Goal: Entertainment & Leisure: Browse casually

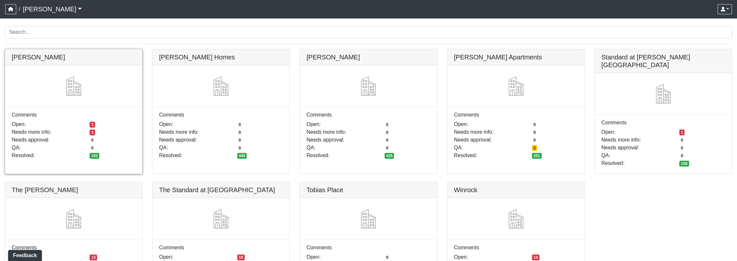
click at [127, 49] on link at bounding box center [73, 49] width 137 height 0
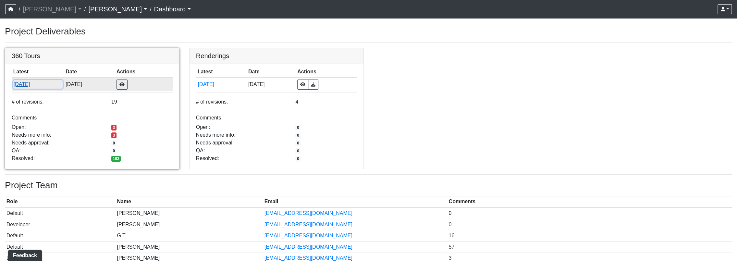
click at [38, 85] on button "8/18/2025" at bounding box center [37, 84] width 49 height 8
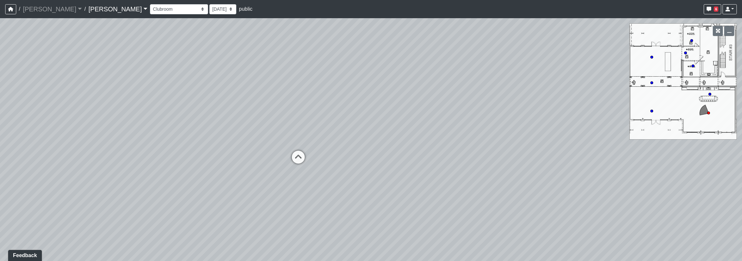
drag, startPoint x: 171, startPoint y: 140, endPoint x: 429, endPoint y: 157, distance: 259.0
click at [429, 157] on div "Loading... Lounge Loading... Clubroom Kitchen" at bounding box center [371, 139] width 742 height 243
click at [304, 159] on icon at bounding box center [298, 160] width 19 height 19
click at [439, 138] on icon at bounding box center [437, 146] width 19 height 19
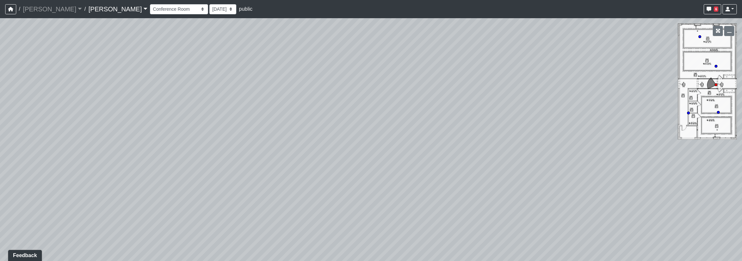
drag, startPoint x: 485, startPoint y: 142, endPoint x: 652, endPoint y: 97, distance: 173.5
click at [655, 99] on div "Loading... Lounge Loading... Clubroom Kitchen Loading... Lobby Hallway Loading.…" at bounding box center [371, 139] width 742 height 243
drag, startPoint x: 362, startPoint y: 123, endPoint x: 387, endPoint y: 185, distance: 67.0
click at [387, 185] on div "Loading... Lounge Loading... Clubroom Kitchen Loading... Lobby Hallway Loading.…" at bounding box center [371, 139] width 742 height 243
drag, startPoint x: 258, startPoint y: 133, endPoint x: 456, endPoint y: 112, distance: 199.2
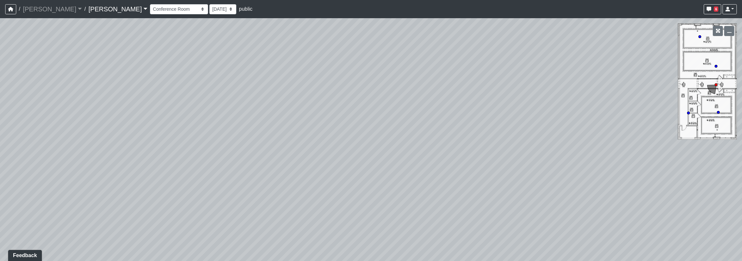
click at [456, 112] on div "Loading... Lounge Loading... Clubroom Kitchen Loading... Lobby Hallway Loading.…" at bounding box center [371, 139] width 742 height 243
drag, startPoint x: 256, startPoint y: 121, endPoint x: 313, endPoint y: 159, distance: 68.1
click at [313, 159] on div "Loading... Lounge Loading... Clubroom Kitchen Loading... Lobby Hallway Loading.…" at bounding box center [371, 139] width 742 height 243
drag, startPoint x: 229, startPoint y: 154, endPoint x: 507, endPoint y: 103, distance: 283.2
click at [512, 107] on div "Loading... Lounge Loading... Clubroom Kitchen Loading... Lobby Hallway Loading.…" at bounding box center [371, 139] width 742 height 243
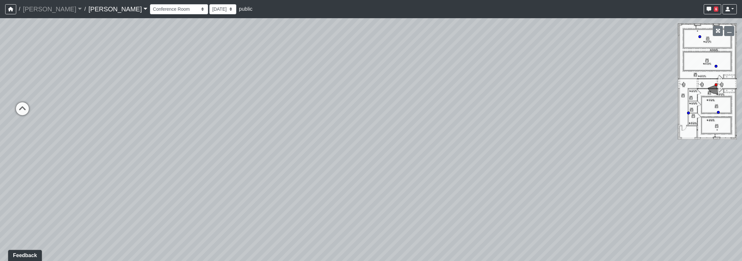
drag, startPoint x: 243, startPoint y: 156, endPoint x: 46, endPoint y: 182, distance: 199.0
click at [37, 189] on div "Loading... Lounge Loading... Clubroom Kitchen Loading... Lobby Hallway Loading.…" at bounding box center [371, 139] width 742 height 243
drag, startPoint x: 198, startPoint y: 175, endPoint x: 191, endPoint y: 97, distance: 78.2
click at [187, 95] on div "Loading... Lounge Loading... Clubroom Kitchen Loading... Lobby Hallway Loading.…" at bounding box center [371, 139] width 742 height 243
drag, startPoint x: 456, startPoint y: 153, endPoint x: 9, endPoint y: 181, distance: 447.9
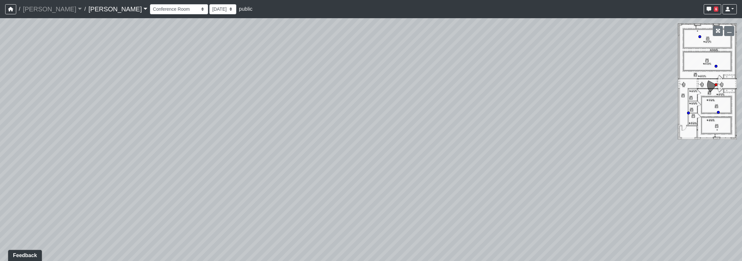
click at [0, 181] on html "/ Ojala Ojala Loading... / Caroline Caroline Loading... Caroline Caroline Loadi…" at bounding box center [371, 130] width 742 height 261
drag, startPoint x: 396, startPoint y: 145, endPoint x: 221, endPoint y: 260, distance: 209.0
click at [130, 261] on html "/ Ojala Ojala Loading... / Caroline Caroline Loading... Caroline Caroline Loadi…" at bounding box center [371, 130] width 742 height 261
drag, startPoint x: 483, startPoint y: 141, endPoint x: 156, endPoint y: 157, distance: 327.6
click at [96, 173] on div "Loading... Lounge Loading... Clubroom Kitchen Loading... Lobby Hallway Loading.…" at bounding box center [371, 139] width 742 height 243
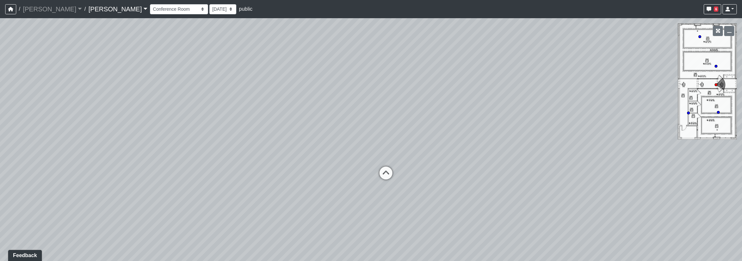
drag, startPoint x: 459, startPoint y: 188, endPoint x: 209, endPoint y: 114, distance: 260.3
click at [207, 115] on div "Loading... Lounge Loading... Clubroom Kitchen Loading... Lobby Hallway Loading.…" at bounding box center [371, 139] width 742 height 243
drag, startPoint x: 457, startPoint y: 137, endPoint x: 264, endPoint y: 135, distance: 192.8
click at [264, 135] on div "Loading... Lounge Loading... Clubroom Kitchen Loading... Lobby Hallway Loading.…" at bounding box center [371, 139] width 742 height 243
drag, startPoint x: 264, startPoint y: 135, endPoint x: 251, endPoint y: 162, distance: 30.2
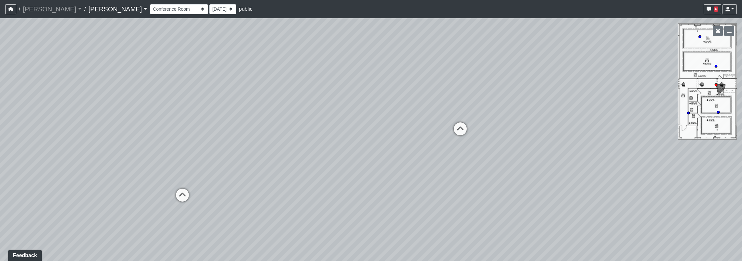
click at [251, 162] on div "Loading... Lounge Loading... Clubroom Kitchen Loading... Lobby Hallway Loading.…" at bounding box center [371, 139] width 742 height 243
drag, startPoint x: 145, startPoint y: 152, endPoint x: 222, endPoint y: 153, distance: 76.9
click at [222, 153] on div "Loading... Lounge Loading... Clubroom Kitchen Loading... Lobby Hallway Loading.…" at bounding box center [371, 139] width 742 height 243
drag, startPoint x: 414, startPoint y: 190, endPoint x: 378, endPoint y: 205, distance: 38.7
click at [378, 205] on div "Loading... Lounge Loading... Clubroom Kitchen Loading... Lobby Hallway Loading.…" at bounding box center [371, 139] width 742 height 243
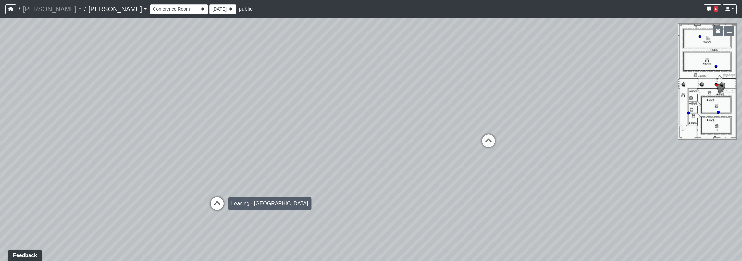
click at [223, 203] on icon at bounding box center [216, 206] width 19 height 19
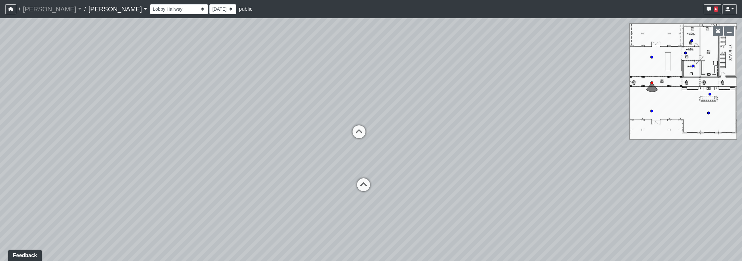
drag, startPoint x: 413, startPoint y: 177, endPoint x: 33, endPoint y: 153, distance: 380.2
click at [34, 155] on div "Loading... Lounge Loading... Clubroom Kitchen Loading... Lobby Hallway Loading.…" at bounding box center [371, 139] width 742 height 243
drag, startPoint x: 532, startPoint y: 158, endPoint x: 9, endPoint y: 149, distance: 522.7
click at [0, 153] on html "/ Ojala Ojala Loading... / Caroline Caroline Loading... Caroline Caroline Loadi…" at bounding box center [371, 130] width 742 height 261
click at [365, 155] on icon at bounding box center [368, 156] width 19 height 19
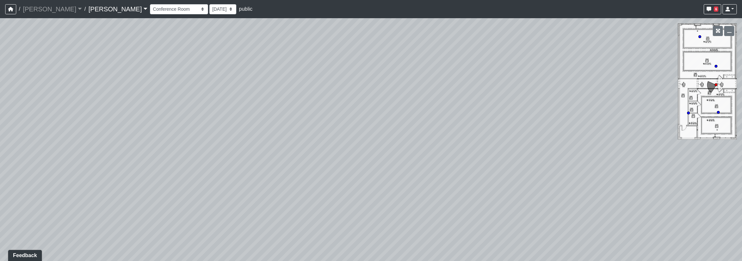
drag, startPoint x: 265, startPoint y: 155, endPoint x: 367, endPoint y: 204, distance: 113.5
click at [367, 204] on div "Loading... Lounge Loading... Clubroom Kitchen Loading... Lobby Hallway Loading.…" at bounding box center [371, 139] width 742 height 243
drag, startPoint x: 333, startPoint y: 184, endPoint x: 533, endPoint y: 83, distance: 224.0
click at [533, 83] on div "Loading... Lounge Loading... Clubroom Kitchen Loading... Lobby Hallway Loading.…" at bounding box center [371, 139] width 742 height 243
drag, startPoint x: 447, startPoint y: 105, endPoint x: 464, endPoint y: 179, distance: 75.9
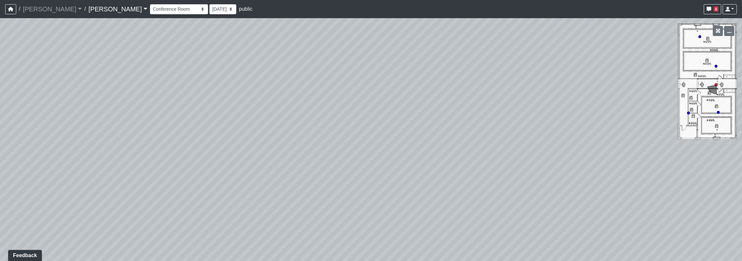
click at [464, 179] on div "Loading... Lounge Loading... Clubroom Kitchen Loading... Lobby Hallway Loading.…" at bounding box center [371, 139] width 742 height 243
drag, startPoint x: 345, startPoint y: 156, endPoint x: 206, endPoint y: 96, distance: 152.2
click at [187, 97] on div "Loading... Lounge Loading... Clubroom Kitchen Loading... Lobby Hallway Loading.…" at bounding box center [371, 139] width 742 height 243
click at [716, 65] on icon at bounding box center [715, 66] width 3 height 3
drag, startPoint x: 404, startPoint y: 93, endPoint x: 671, endPoint y: 57, distance: 269.5
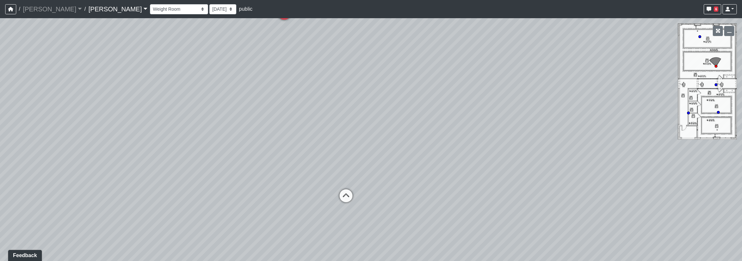
click at [675, 58] on div "Loading... Lounge Loading... Clubroom Kitchen Loading... Lobby Hallway Loading.…" at bounding box center [371, 139] width 742 height 243
drag, startPoint x: 283, startPoint y: 118, endPoint x: 709, endPoint y: 106, distance: 426.4
click at [709, 106] on div "Loading... Lounge Loading... Clubroom Kitchen Loading... Lobby Hallway Loading.…" at bounding box center [371, 139] width 742 height 243
drag, startPoint x: 286, startPoint y: 118, endPoint x: 599, endPoint y: 142, distance: 313.5
click at [662, 149] on div "Loading... Lounge Loading... Clubroom Kitchen Loading... Lobby Hallway Loading.…" at bounding box center [371, 139] width 742 height 243
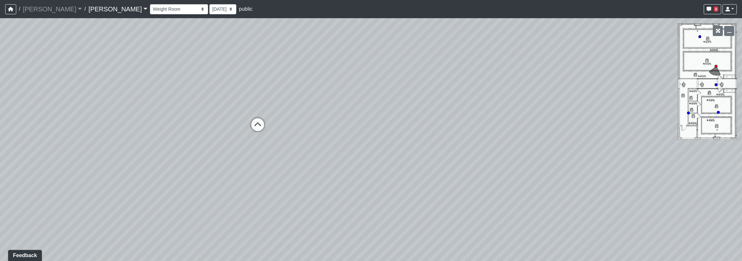
click at [699, 34] on div "Loading... Lounge Loading... Clubroom Kitchen Loading... Lobby Hallway Loading.…" at bounding box center [371, 139] width 742 height 243
click at [700, 37] on circle at bounding box center [700, 36] width 3 height 3
drag, startPoint x: 423, startPoint y: 97, endPoint x: 36, endPoint y: 31, distance: 392.3
click at [42, 31] on div "Loading... Lounge Loading... Clubroom Kitchen Loading... Lobby Hallway Loading.…" at bounding box center [371, 139] width 742 height 243
drag, startPoint x: 428, startPoint y: 77, endPoint x: 0, endPoint y: 59, distance: 428.2
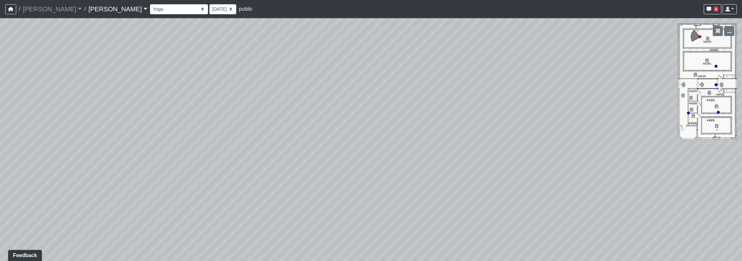
click at [0, 59] on html "/ Ojala Ojala Loading... / Caroline Caroline Loading... Caroline Caroline Loadi…" at bounding box center [371, 130] width 742 height 261
drag, startPoint x: 477, startPoint y: 92, endPoint x: 125, endPoint y: 104, distance: 352.1
click at [125, 105] on div "Loading... Lounge Loading... Clubroom Kitchen Loading... Lobby Hallway Loading.…" at bounding box center [371, 139] width 742 height 243
click at [719, 112] on circle at bounding box center [718, 112] width 3 height 3
drag, startPoint x: 525, startPoint y: 105, endPoint x: 738, endPoint y: 85, distance: 213.9
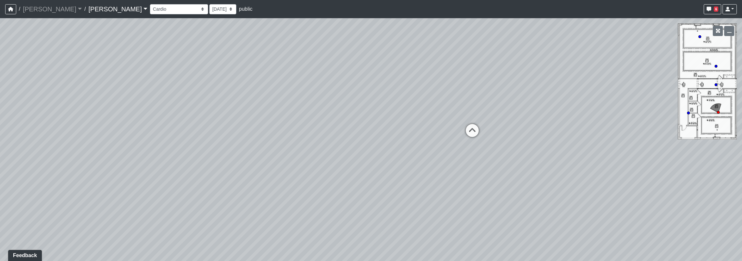
click at [742, 86] on html "/ Ojala Ojala Loading... / Caroline Caroline Loading... Caroline Caroline Loadi…" at bounding box center [371, 130] width 742 height 261
drag, startPoint x: 377, startPoint y: 89, endPoint x: 444, endPoint y: 173, distance: 107.3
click at [439, 179] on div "Loading... Lounge Loading... Clubroom Kitchen Loading... Lobby Hallway Loading.…" at bounding box center [371, 139] width 742 height 243
drag
click at [530, 51] on div "Loading... Lounge Loading... Clubroom Kitchen Loading... Lobby Hallway Loading.…" at bounding box center [371, 139] width 742 height 243
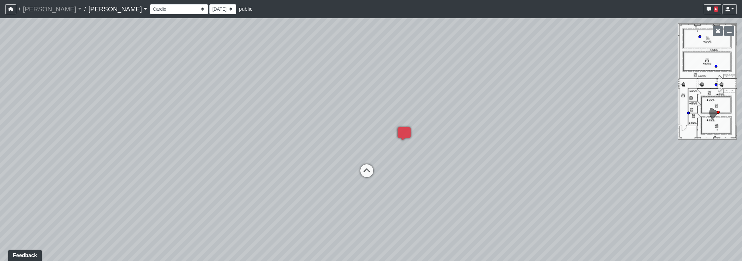
click at [583, 57] on div "Loading... Lounge Loading... Clubroom Kitchen Loading... Lobby Hallway Loading.…" at bounding box center [371, 139] width 742 height 243
click at [178, 75] on div "Loading... Lounge Loading... Clubroom Kitchen Loading... Lobby Hallway Loading.…" at bounding box center [371, 139] width 742 height 243
click at [221, 69] on div "Loading... Lounge Loading... Clubroom Kitchen Loading... Lobby Hallway Loading.…" at bounding box center [371, 139] width 742 height 243
click at [253, 89] on div "Loading... Lounge Loading... Clubroom Kitchen Loading... Lobby Hallway Loading.…" at bounding box center [371, 139] width 742 height 243
click at [643, 127] on div "Loading... Lounge Loading... Clubroom Kitchen Loading... Lobby Hallway Loading.…" at bounding box center [371, 139] width 742 height 243
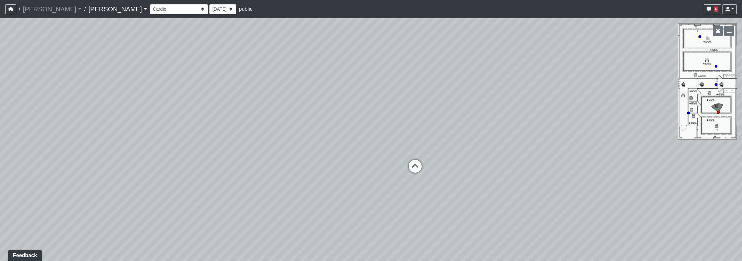
click at [516, 130] on div "Loading... Lounge Loading... Clubroom Kitchen Loading... Lobby Hallway Loading.…" at bounding box center [371, 139] width 742 height 243
click at [633, 109] on div "Loading... Lounge Loading... Clubroom Kitchen Loading... Lobby Hallway Loading.…" at bounding box center [371, 139] width 742 height 243
click at [484, 102] on div "Loading... Lounge Loading... Clubroom Kitchen Loading... Lobby Hallway Loading.…" at bounding box center [371, 139] width 742 height 243
drag, startPoint x: 643, startPoint y: 169, endPoint x: 534, endPoint y: 156, distance: 109.5
click at [534, 156] on div "Loading... Lounge Loading... Clubroom Kitchen Loading... Lobby Hallway Loading.…" at bounding box center [371, 139] width 742 height 243
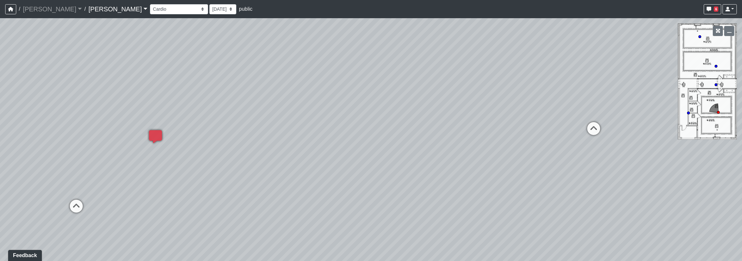
drag, startPoint x: 480, startPoint y: 112, endPoint x: 385, endPoint y: 105, distance: 95.1
click at [314, 94] on div "Loading... Lounge Loading... Clubroom Kitchen Loading... Lobby Hallway Loading.…" at bounding box center [371, 139] width 742 height 243
drag, startPoint x: 126, startPoint y: 153, endPoint x: 389, endPoint y: 137, distance: 263.1
click at [389, 137] on div "Loading... Lounge Loading... Clubroom Kitchen Loading... Lobby Hallway Loading.…" at bounding box center [371, 139] width 742 height 243
click at [340, 149] on icon at bounding box center [335, 153] width 19 height 19
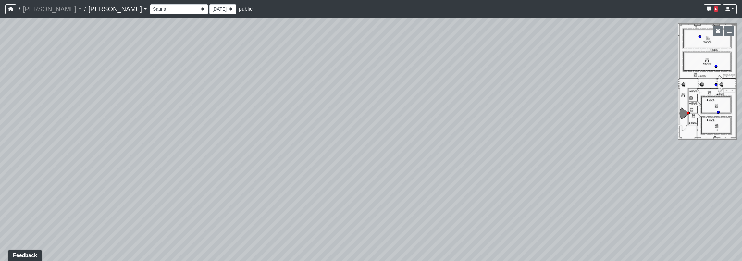
drag, startPoint x: 351, startPoint y: 143, endPoint x: 387, endPoint y: 199, distance: 66.2
click at [375, 203] on div "Loading... Lounge Loading... Clubroom Kitchen Loading... Lobby Hallway Loading.…" at bounding box center [371, 139] width 742 height 243
drag, startPoint x: 549, startPoint y: 132, endPoint x: 580, endPoint y: 188, distance: 63.9
click at [584, 194] on div "Loading... Lounge Loading... Clubroom Kitchen Loading... Lobby Hallway Loading.…" at bounding box center [371, 139] width 742 height 243
drag, startPoint x: 179, startPoint y: 148, endPoint x: 452, endPoint y: 79, distance: 281.7
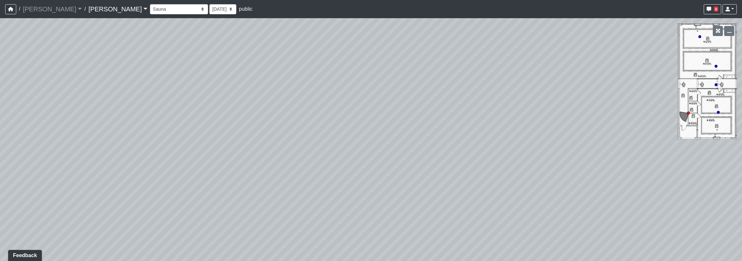
click at [452, 81] on div "Loading... Lounge Loading... Clubroom Kitchen Loading... Lobby Hallway Loading.…" at bounding box center [371, 139] width 742 height 243
drag, startPoint x: 262, startPoint y: 125, endPoint x: 486, endPoint y: 136, distance: 223.6
click at [493, 138] on div "Loading... Lounge Loading... Clubroom Kitchen Loading... Lobby Hallway Loading.…" at bounding box center [371, 139] width 742 height 243
drag, startPoint x: 235, startPoint y: 106, endPoint x: 276, endPoint y: 120, distance: 43.0
click at [399, 102] on div "Loading... Lounge Loading... Clubroom Kitchen Loading... Lobby Hallway Loading.…" at bounding box center [371, 139] width 742 height 243
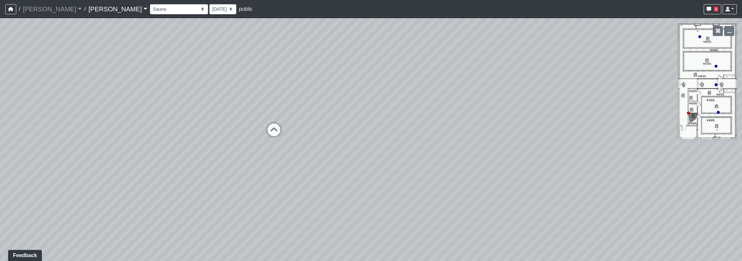
drag, startPoint x: 247, startPoint y: 120, endPoint x: 456, endPoint y: 137, distance: 209.4
click at [462, 140] on div "Loading... Lounge Loading... Clubroom Kitchen Loading... Lobby Hallway Loading.…" at bounding box center [371, 139] width 742 height 243
click at [319, 128] on icon at bounding box center [320, 132] width 19 height 19
drag, startPoint x: 297, startPoint y: 125, endPoint x: 458, endPoint y: 130, distance: 161.1
click at [458, 131] on div "Loading... Lounge Loading... Clubroom Kitchen Loading... Lobby Hallway Loading.…" at bounding box center [371, 139] width 742 height 243
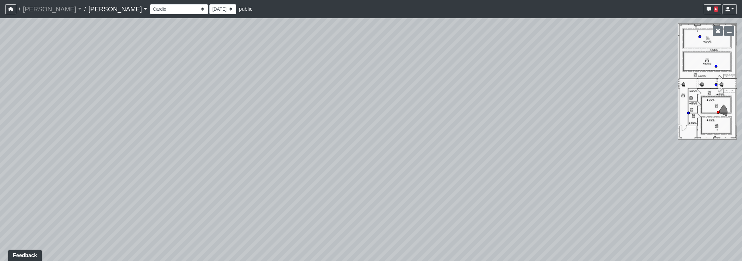
drag, startPoint x: 263, startPoint y: 127, endPoint x: 425, endPoint y: 110, distance: 163.2
click at [432, 110] on div "Loading... Lounge Loading... Clubroom Kitchen Loading... Lobby Hallway Loading.…" at bounding box center [371, 139] width 742 height 243
drag, startPoint x: 252, startPoint y: 130, endPoint x: 519, endPoint y: 138, distance: 267.6
click at [519, 138] on div "Loading... Lounge Loading... Clubroom Kitchen Loading... Lobby Hallway Loading.…" at bounding box center [371, 139] width 742 height 243
click at [318, 135] on icon at bounding box center [317, 134] width 19 height 19
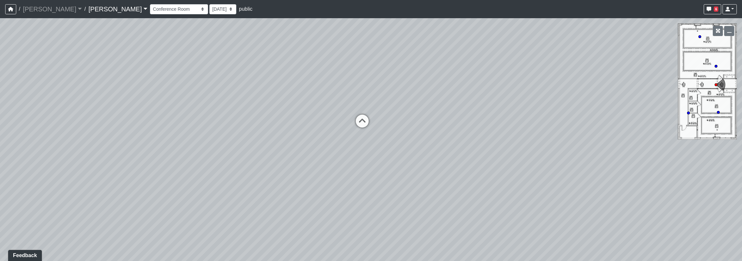
drag, startPoint x: 452, startPoint y: 129, endPoint x: 2, endPoint y: 73, distance: 453.0
click at [0, 77] on html "/ Ojala Ojala Loading... / Caroline Caroline Loading... Caroline Caroline Loadi…" at bounding box center [371, 130] width 742 height 261
drag, startPoint x: 367, startPoint y: 85, endPoint x: 203, endPoint y: 158, distance: 179.6
click at [203, 158] on div "Loading... Lounge Loading... Clubroom Kitchen Loading... Lobby Hallway Loading.…" at bounding box center [371, 139] width 742 height 243
drag, startPoint x: 430, startPoint y: 162, endPoint x: 383, endPoint y: 163, distance: 47.7
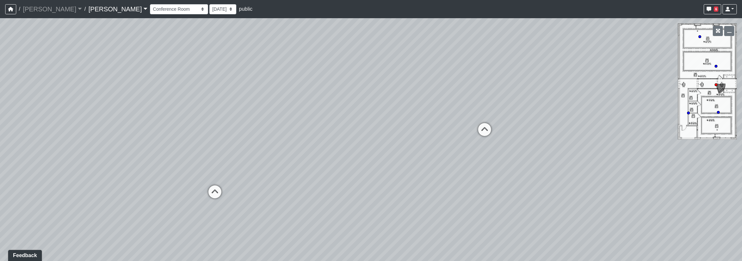
click at [383, 163] on div "Loading... Lounge Loading... Clubroom Kitchen Loading... Lobby Hallway Loading.…" at bounding box center [371, 139] width 742 height 243
drag, startPoint x: 524, startPoint y: 97, endPoint x: 256, endPoint y: 70, distance: 268.8
click at [256, 70] on div "Loading... Lounge Loading... Clubroom Kitchen Loading... Lobby Hallway Loading.…" at bounding box center [371, 139] width 742 height 243
drag, startPoint x: 580, startPoint y: 112, endPoint x: 286, endPoint y: 130, distance: 294.6
click at [266, 133] on div "Loading... Lounge Loading... Clubroom Kitchen Loading... Lobby Hallway Loading.…" at bounding box center [371, 139] width 742 height 243
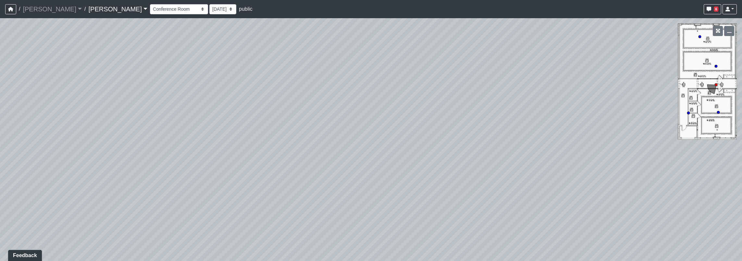
drag, startPoint x: 542, startPoint y: 102, endPoint x: 428, endPoint y: 93, distance: 113.7
click at [428, 93] on div "Loading... Lounge Loading... Clubroom Kitchen Loading... Lobby Hallway Loading.…" at bounding box center [371, 139] width 742 height 243
drag, startPoint x: 188, startPoint y: 116, endPoint x: 532, endPoint y: 59, distance: 349.3
click at [533, 60] on div "Loading... Lounge Loading... Clubroom Kitchen Loading... Lobby Hallway Loading.…" at bounding box center [371, 139] width 742 height 243
drag, startPoint x: 323, startPoint y: 130, endPoint x: 588, endPoint y: 206, distance: 274.7
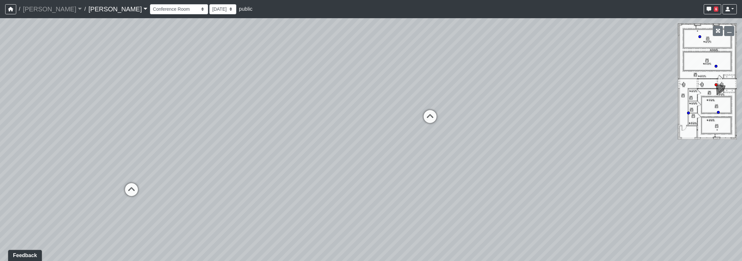
click at [588, 206] on div "Loading... Lounge Loading... Clubroom Kitchen Loading... Lobby Hallway Loading.…" at bounding box center [371, 139] width 742 height 243
drag, startPoint x: 349, startPoint y: 179, endPoint x: 454, endPoint y: 181, distance: 105.2
click at [454, 181] on div "Loading... Lounge Loading... Clubroom Kitchen Loading... Lobby Hallway Loading.…" at bounding box center [371, 139] width 742 height 243
drag, startPoint x: 432, startPoint y: 155, endPoint x: 0, endPoint y: 91, distance: 437.1
click at [0, 89] on html "/ Ojala Ojala Loading... / Caroline Caroline Loading... Caroline Caroline Loadi…" at bounding box center [371, 130] width 742 height 261
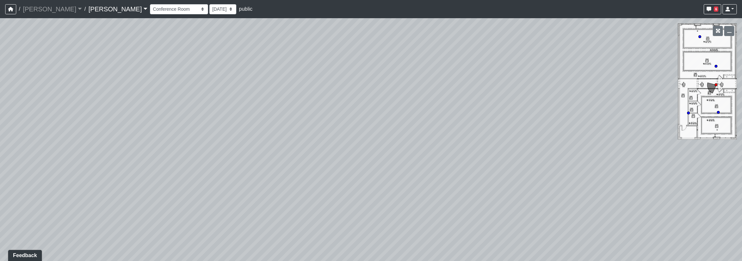
drag, startPoint x: 433, startPoint y: 165, endPoint x: 156, endPoint y: 161, distance: 276.9
click at [0, 166] on html "/ Ojala Ojala Loading... / Caroline Caroline Loading... Caroline Caroline Loadi…" at bounding box center [371, 130] width 742 height 261
drag, startPoint x: 415, startPoint y: 183, endPoint x: 426, endPoint y: 232, distance: 50.5
click at [391, 261] on html "/ Ojala Ojala Loading... / Caroline Caroline Loading... Caroline Caroline Loadi…" at bounding box center [371, 130] width 742 height 261
drag, startPoint x: 585, startPoint y: 176, endPoint x: 584, endPoint y: 251, distance: 75.3
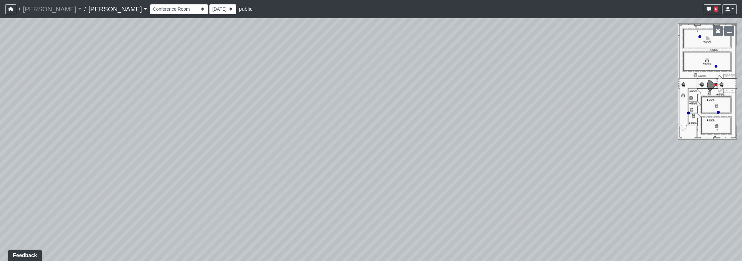
click at [584, 257] on div "Loading... Lounge Loading... Clubroom Kitchen Loading... Lobby Hallway Loading.…" at bounding box center [371, 139] width 742 height 243
drag, startPoint x: 410, startPoint y: 102, endPoint x: 592, endPoint y: 179, distance: 197.7
click at [593, 180] on div "Loading... Lounge Loading... Clubroom Kitchen Loading... Lobby Hallway Loading.…" at bounding box center [371, 139] width 742 height 243
drag, startPoint x: 217, startPoint y: 158, endPoint x: 545, endPoint y: 230, distance: 335.5
click at [583, 246] on div "Loading... Lounge Loading... Clubroom Kitchen Loading... Lobby Hallway Loading.…" at bounding box center [371, 139] width 742 height 243
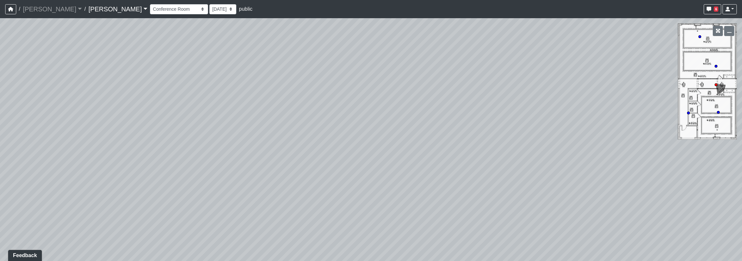
drag, startPoint x: 255, startPoint y: 127, endPoint x: 497, endPoint y: 194, distance: 251.8
click at [557, 225] on div "Loading... Lounge Loading... Clubroom Kitchen Loading... Lobby Hallway Loading.…" at bounding box center [371, 139] width 742 height 243
drag, startPoint x: 372, startPoint y: 199, endPoint x: 513, endPoint y: 119, distance: 162.8
click at [514, 121] on div "Loading... Lounge Loading... Clubroom Kitchen Loading... Lobby Hallway Loading.…" at bounding box center [371, 139] width 742 height 243
drag, startPoint x: 503, startPoint y: 180, endPoint x: 493, endPoint y: 105, distance: 75.7
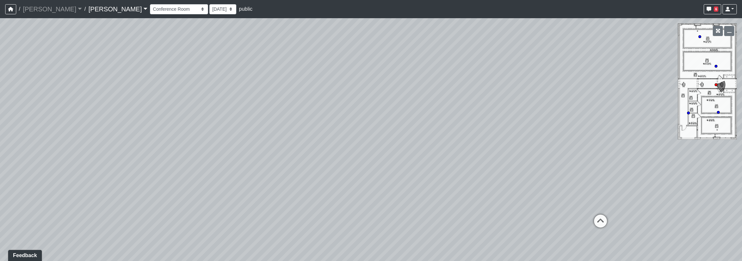
click at [497, 109] on div "Loading... Lounge Loading... Clubroom Kitchen Loading... Lobby Hallway Loading.…" at bounding box center [371, 139] width 742 height 243
drag, startPoint x: 468, startPoint y: 139, endPoint x: 498, endPoint y: 145, distance: 30.0
click at [496, 147] on div "Loading... Lounge Loading... Clubroom Kitchen Loading... Lobby Hallway Loading.…" at bounding box center [371, 139] width 742 height 243
drag, startPoint x: 492, startPoint y: 194, endPoint x: 419, endPoint y: 108, distance: 112.6
click at [419, 108] on div "Loading... Lounge Loading... Clubroom Kitchen Loading... Lobby Hallway Loading.…" at bounding box center [371, 139] width 742 height 243
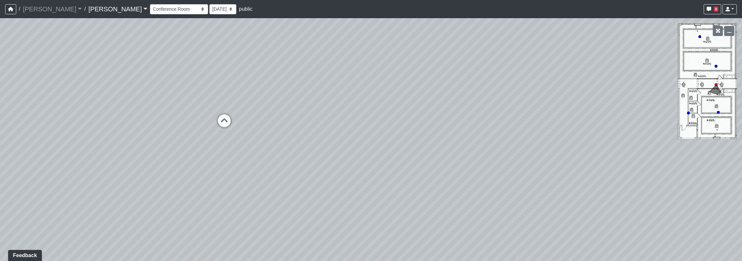
drag, startPoint x: 572, startPoint y: 157, endPoint x: 113, endPoint y: 133, distance: 459.3
click at [112, 134] on div "Loading... Lounge Loading... Clubroom Kitchen Loading... Lobby Hallway Loading.…" at bounding box center [371, 139] width 742 height 243
drag, startPoint x: 426, startPoint y: 135, endPoint x: 326, endPoint y: 139, distance: 100.0
click at [314, 139] on div "Loading... Lounge Loading... Clubroom Kitchen Loading... Lobby Hallway Loading.…" at bounding box center [371, 139] width 742 height 243
drag, startPoint x: 417, startPoint y: 149, endPoint x: 503, endPoint y: 136, distance: 87.0
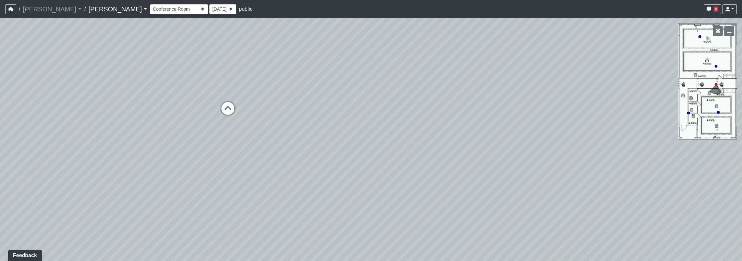
click at [512, 137] on div "Loading... Lounge Loading... Clubroom Kitchen Loading... Lobby Hallway Loading.…" at bounding box center [371, 139] width 742 height 243
drag, startPoint x: 340, startPoint y: 151, endPoint x: 229, endPoint y: 168, distance: 112.6
click at [219, 174] on div "Loading... Lounge Loading... Clubroom Kitchen Loading... Lobby Hallway Loading.…" at bounding box center [371, 139] width 742 height 243
drag, startPoint x: 426, startPoint y: 146, endPoint x: 433, endPoint y: 131, distance: 16.4
click at [378, 136] on div "Loading... Lounge Loading... Clubroom Kitchen Loading... Lobby Hallway Loading.…" at bounding box center [371, 139] width 742 height 243
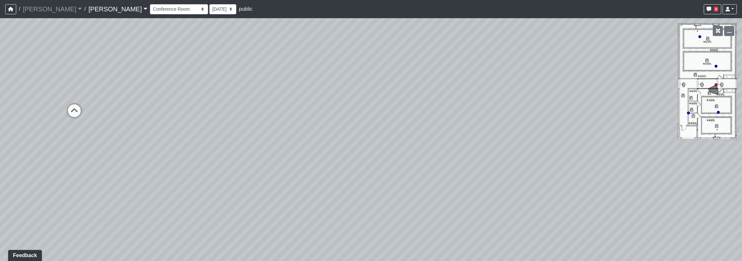
drag, startPoint x: 329, startPoint y: 146, endPoint x: 361, endPoint y: 146, distance: 31.8
click at [361, 146] on div "Loading... Lounge Loading... Clubroom Kitchen Loading... Lobby Hallway Loading.…" at bounding box center [371, 139] width 742 height 243
drag, startPoint x: 460, startPoint y: 122, endPoint x: 622, endPoint y: 111, distance: 162.0
click at [622, 111] on div "Loading... Lounge Loading... Clubroom Kitchen Loading... Lobby Hallway Loading.…" at bounding box center [371, 139] width 742 height 243
drag, startPoint x: 244, startPoint y: 134, endPoint x: 367, endPoint y: 142, distance: 122.9
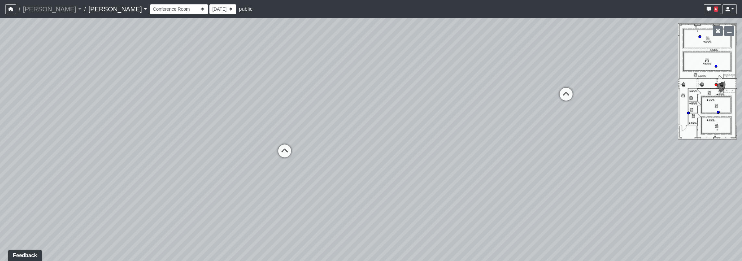
click at [471, 139] on div "Loading... Lounge Loading... Clubroom Kitchen Loading... Lobby Hallway Loading.…" at bounding box center [371, 139] width 742 height 243
click at [288, 150] on icon at bounding box center [290, 152] width 19 height 19
select select "dVsuZF5fYEZc4s4z7yEBLd"
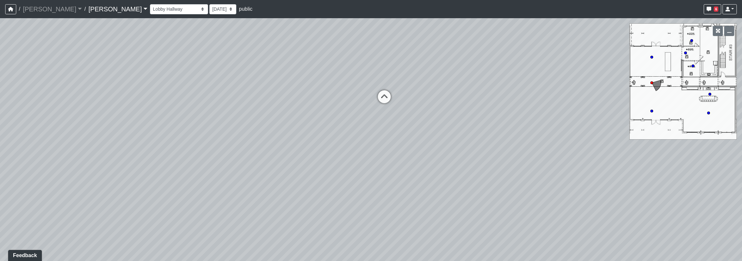
drag, startPoint x: 515, startPoint y: 146, endPoint x: 67, endPoint y: 125, distance: 448.7
click at [80, 128] on div "Loading... Lounge Loading... Clubroom Kitchen Loading... Lobby Hallway Loading.…" at bounding box center [371, 139] width 742 height 243
drag, startPoint x: 349, startPoint y: 101, endPoint x: 209, endPoint y: 173, distance: 157.5
click at [8, 192] on div "Loading... Lounge Loading... Clubroom Kitchen Loading... Lobby Hallway Loading.…" at bounding box center [371, 139] width 742 height 243
drag, startPoint x: 328, startPoint y: 178, endPoint x: 291, endPoint y: 154, distance: 44.1
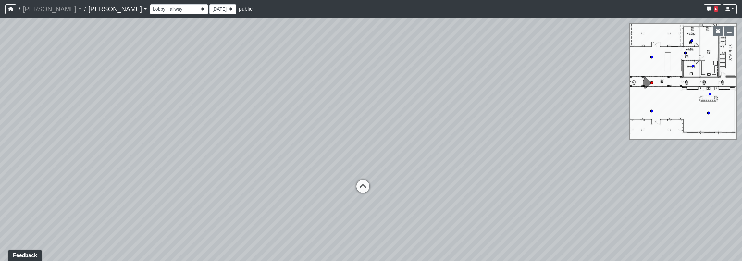
click at [278, 161] on div "Loading... Lounge Loading... Clubroom Kitchen Loading... Lobby Hallway Loading.…" at bounding box center [371, 139] width 742 height 243
click at [731, 29] on icon "button" at bounding box center [729, 31] width 5 height 5
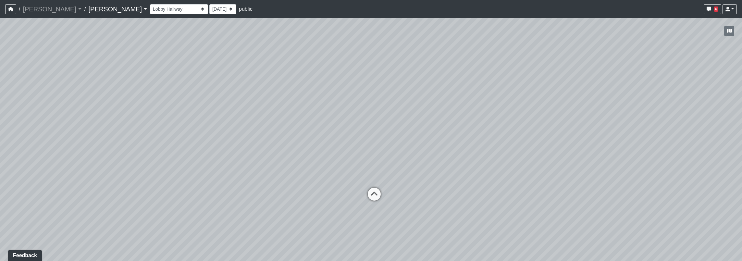
drag, startPoint x: 614, startPoint y: 113, endPoint x: 631, endPoint y: 123, distance: 19.8
click at [632, 121] on div "Loading... Lounge Loading... Clubroom Kitchen Loading... Lobby Hallway Loading.…" at bounding box center [371, 139] width 742 height 243
